Goal: Task Accomplishment & Management: Use online tool/utility

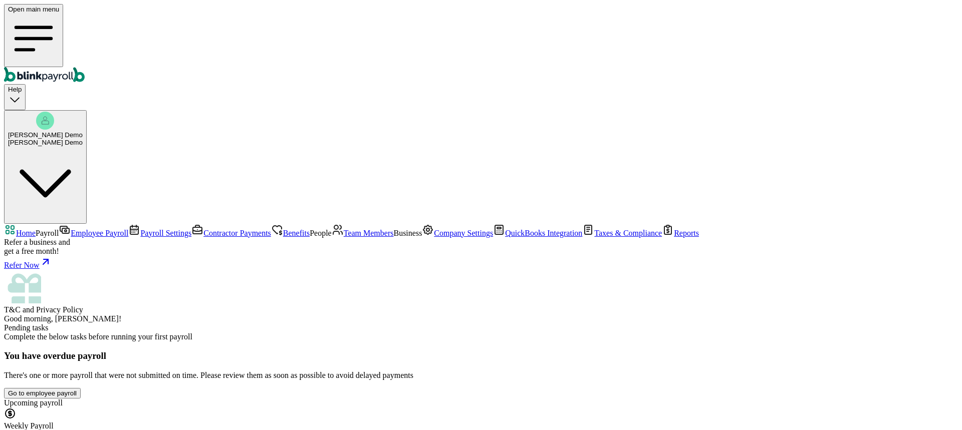
scroll to position [126, 0]
click at [434, 237] on span "Company Settings" at bounding box center [463, 233] width 59 height 9
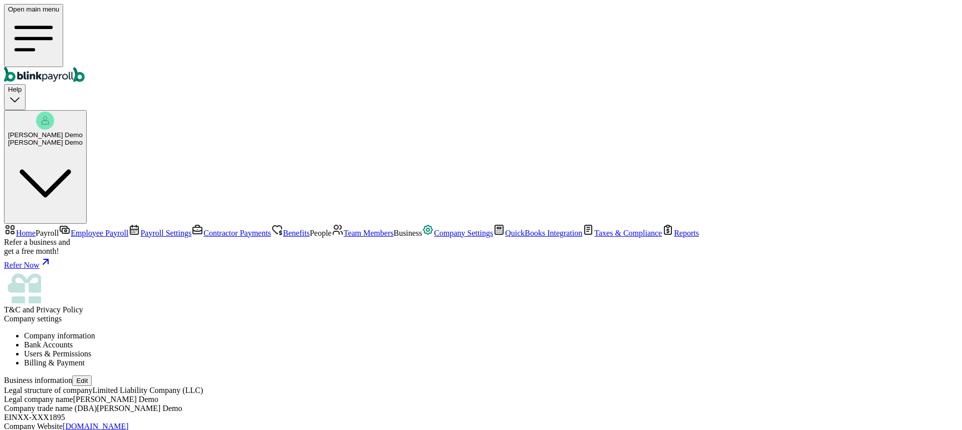
click at [259, 341] on li "Bank Accounts" at bounding box center [490, 345] width 933 height 9
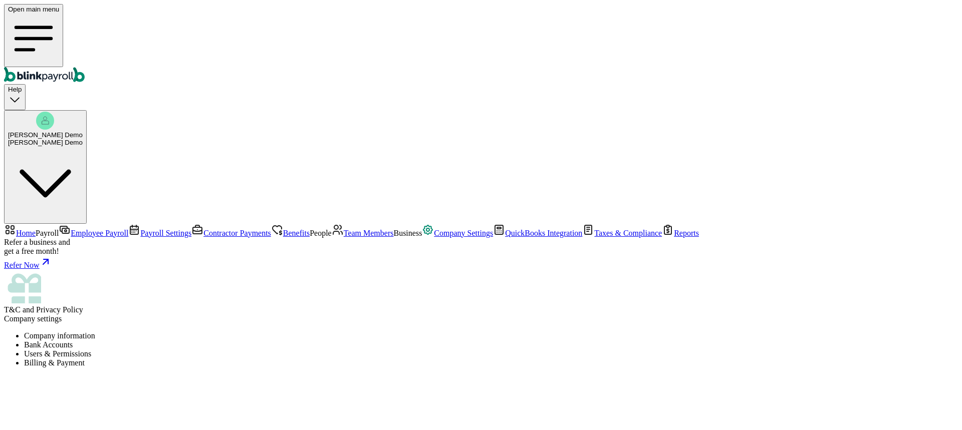
click at [335, 350] on li "Users & Permissions" at bounding box center [490, 354] width 933 height 9
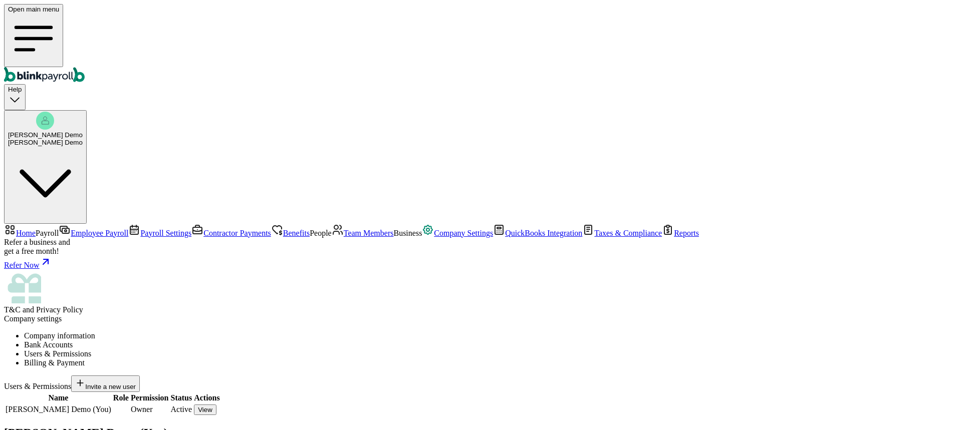
click at [136, 383] on span "Invite a new user" at bounding box center [110, 387] width 51 height 8
click at [662, 237] on link "Reports" at bounding box center [680, 233] width 37 height 9
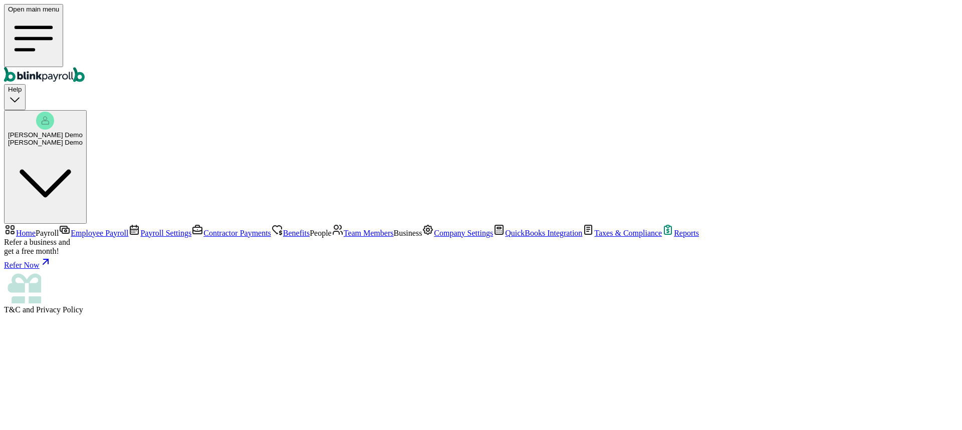
click at [344, 229] on span "Team Members" at bounding box center [369, 233] width 50 height 9
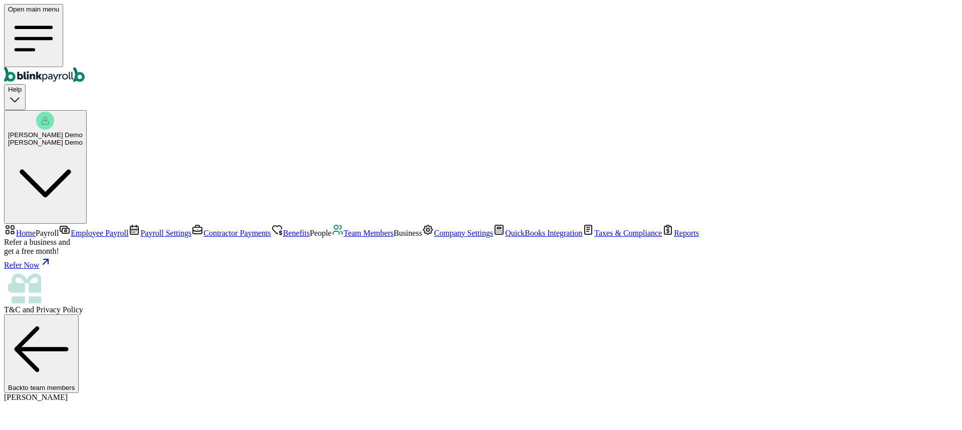
select select "2025"
select select "[STREET_ADDRESS]"
select select "3"
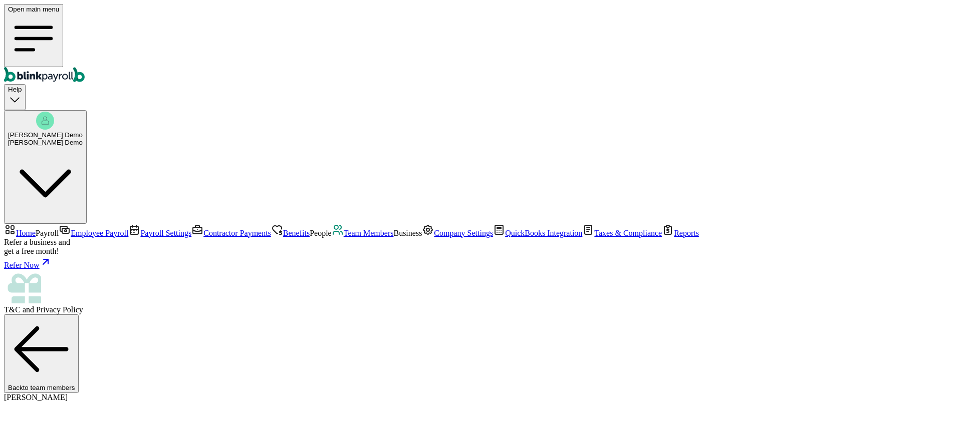
click at [344, 229] on span "Team Members" at bounding box center [369, 233] width 50 height 9
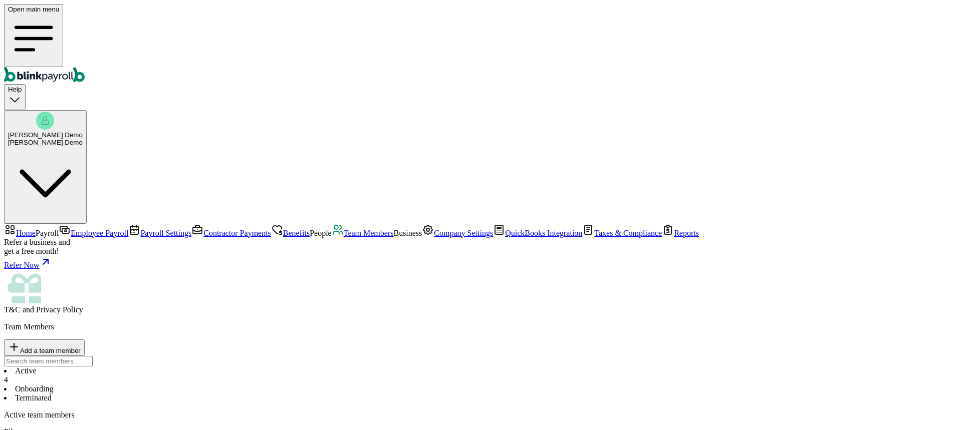
click at [344, 229] on span "Team Members" at bounding box center [369, 233] width 50 height 9
click at [36, 229] on span "Home" at bounding box center [26, 233] width 20 height 9
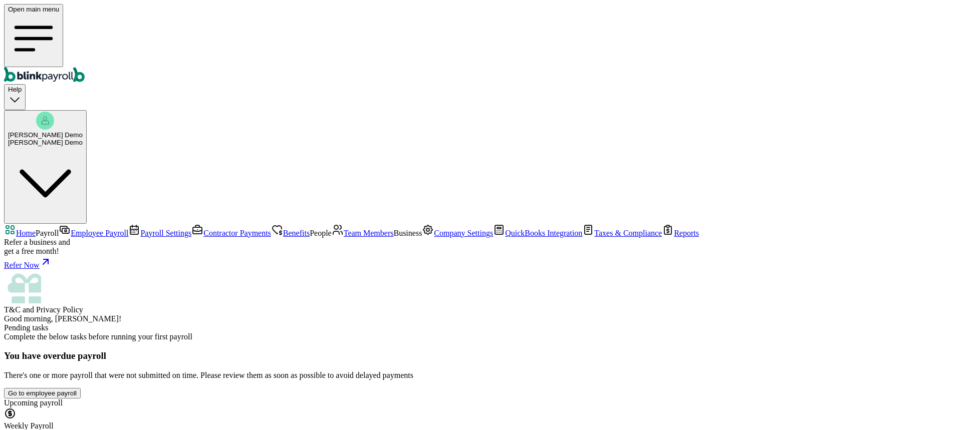
click at [71, 229] on span "Employee Payroll" at bounding box center [100, 233] width 58 height 9
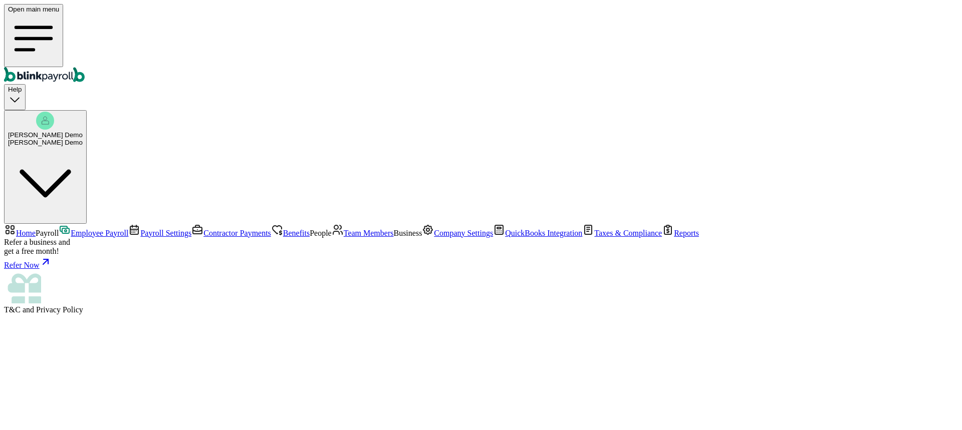
select select "direct_deposit"
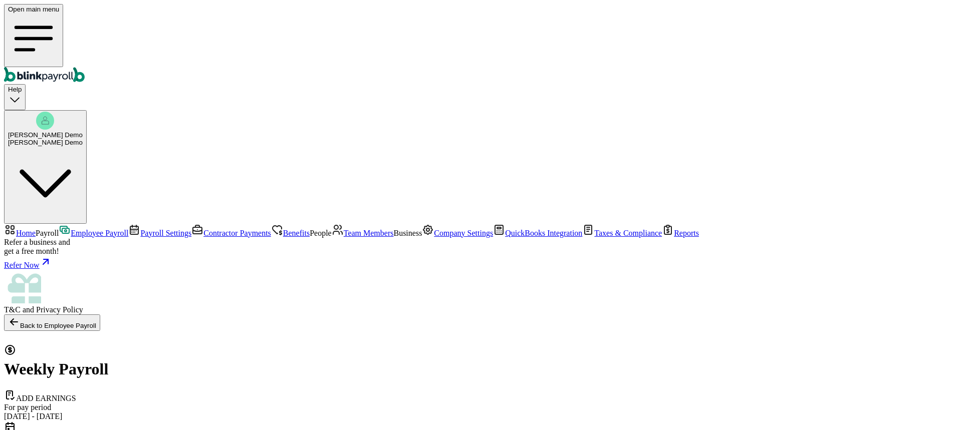
select select "direct_deposit"
checkbox input "false"
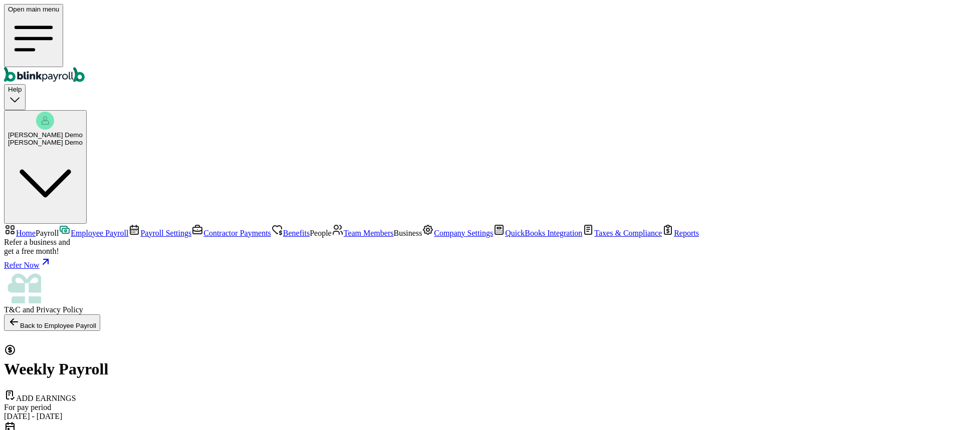
type input "0.00"
checkbox input "true"
type input "40"
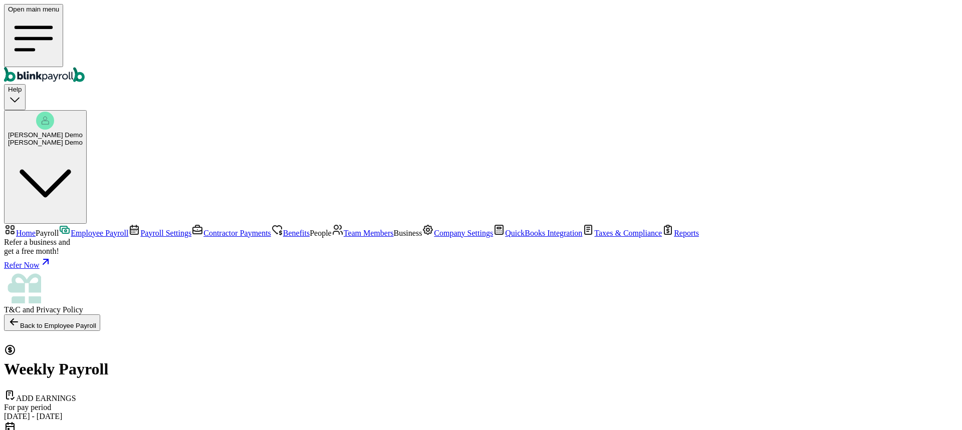
type input "4"
type input "35"
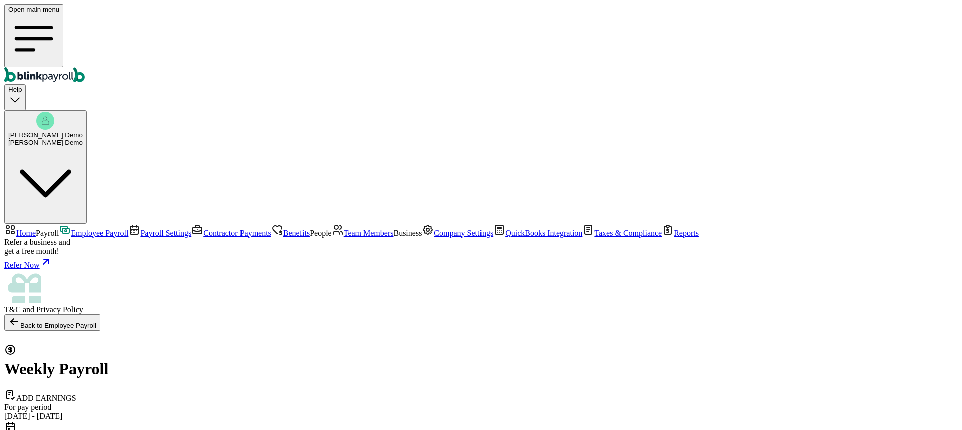
type input "4"
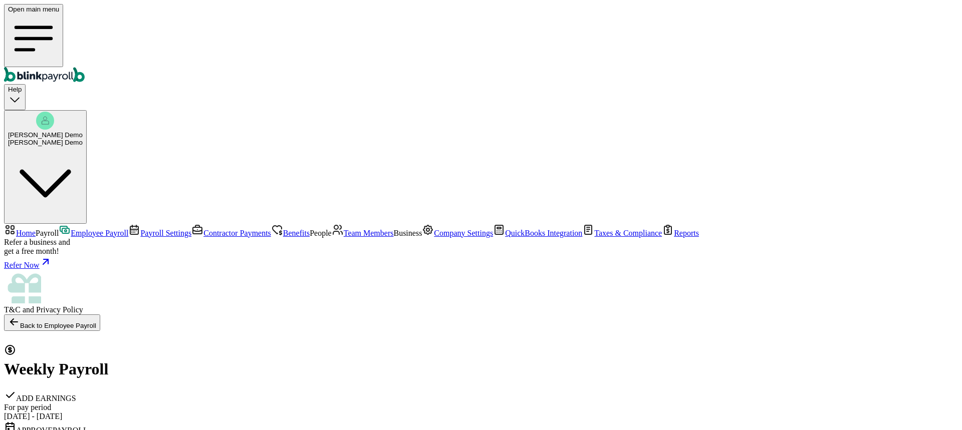
drag, startPoint x: 406, startPoint y: 287, endPoint x: 360, endPoint y: 285, distance: 46.1
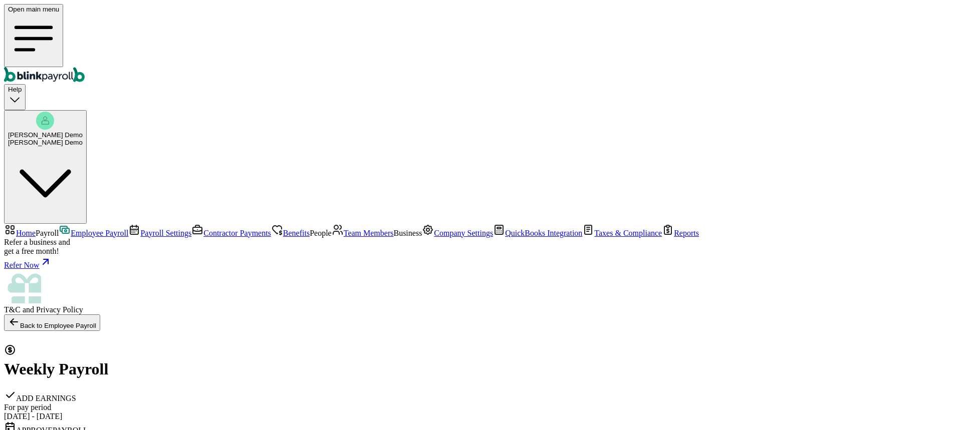
drag, startPoint x: 224, startPoint y: 281, endPoint x: 148, endPoint y: 281, distance: 76.1
drag, startPoint x: 416, startPoint y: 283, endPoint x: 360, endPoint y: 281, distance: 56.6
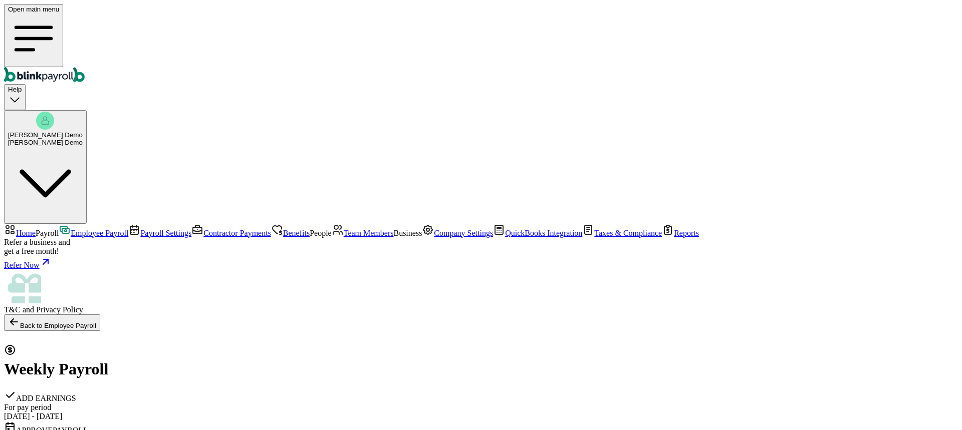
drag, startPoint x: 390, startPoint y: 184, endPoint x: 423, endPoint y: 186, distance: 33.1
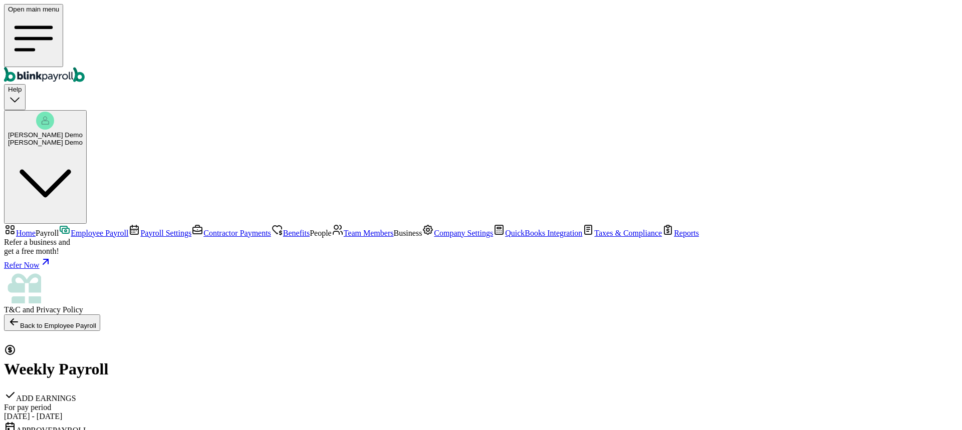
drag, startPoint x: 563, startPoint y: 190, endPoint x: 501, endPoint y: 191, distance: 62.1
drag, startPoint x: 580, startPoint y: 210, endPoint x: 557, endPoint y: 204, distance: 23.8
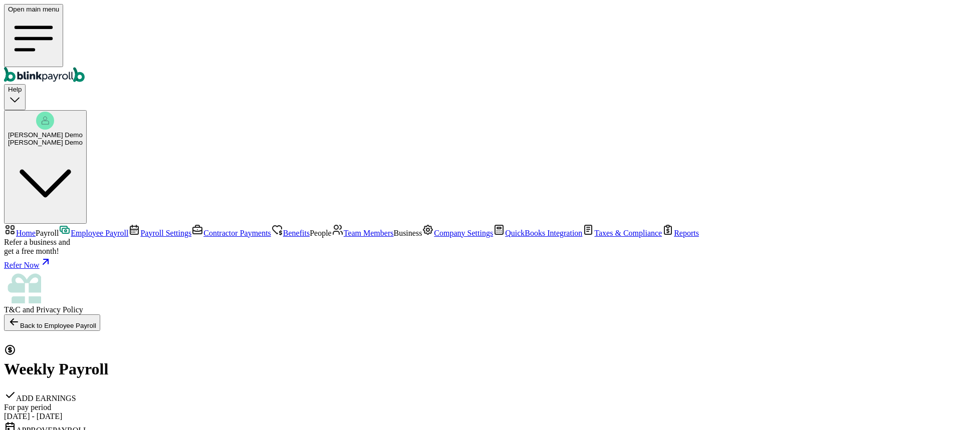
checkbox input "true"
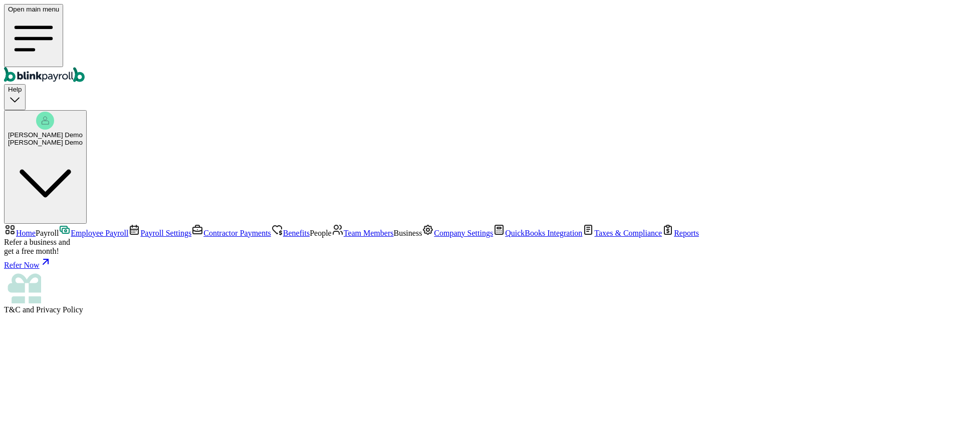
scroll to position [196, 0]
click at [36, 229] on span "Home" at bounding box center [26, 233] width 20 height 9
